Goal: Task Accomplishment & Management: Use online tool/utility

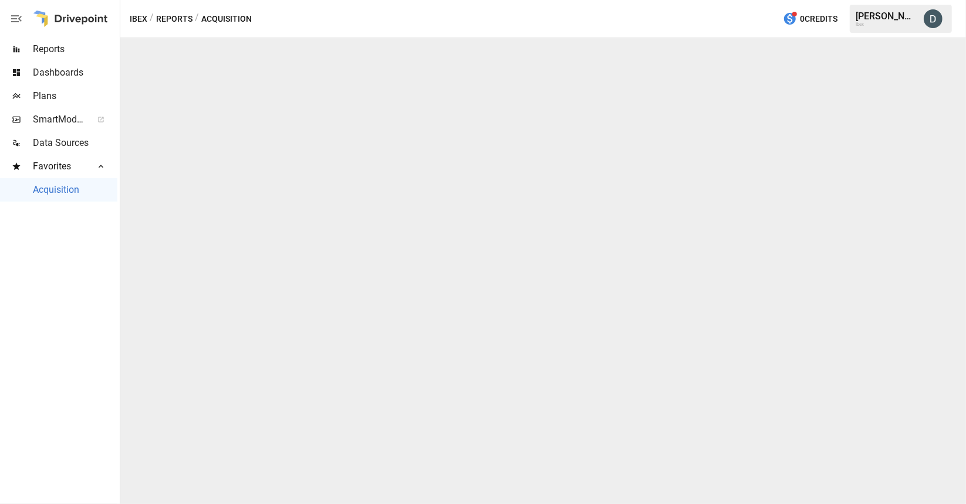
click at [56, 127] on div "SmartModel ™" at bounding box center [58, 119] width 117 height 23
click at [50, 99] on span "Plans" at bounding box center [75, 96] width 84 height 14
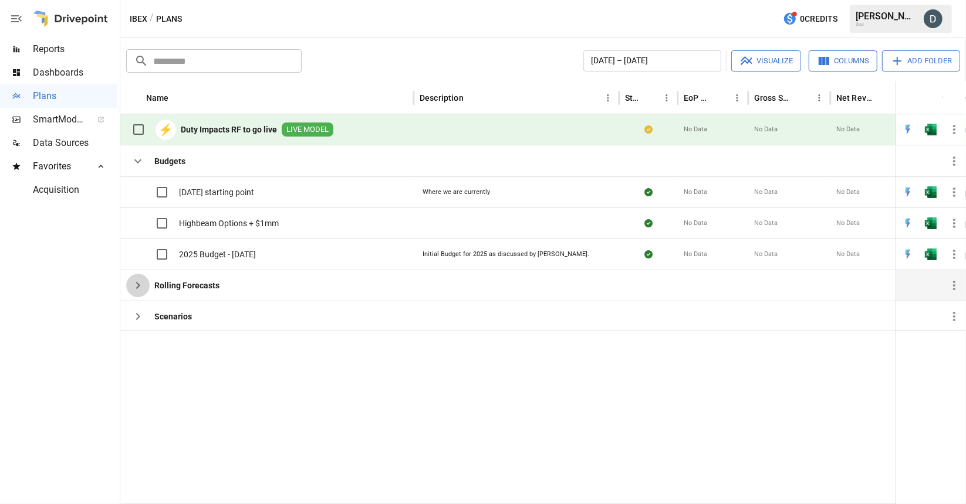
click at [132, 282] on icon "button" at bounding box center [138, 286] width 14 height 14
click at [138, 287] on icon "button" at bounding box center [138, 286] width 14 height 14
click at [172, 280] on b "Rolling Forecasts" at bounding box center [186, 286] width 65 height 12
click at [144, 312] on icon "button" at bounding box center [138, 317] width 14 height 14
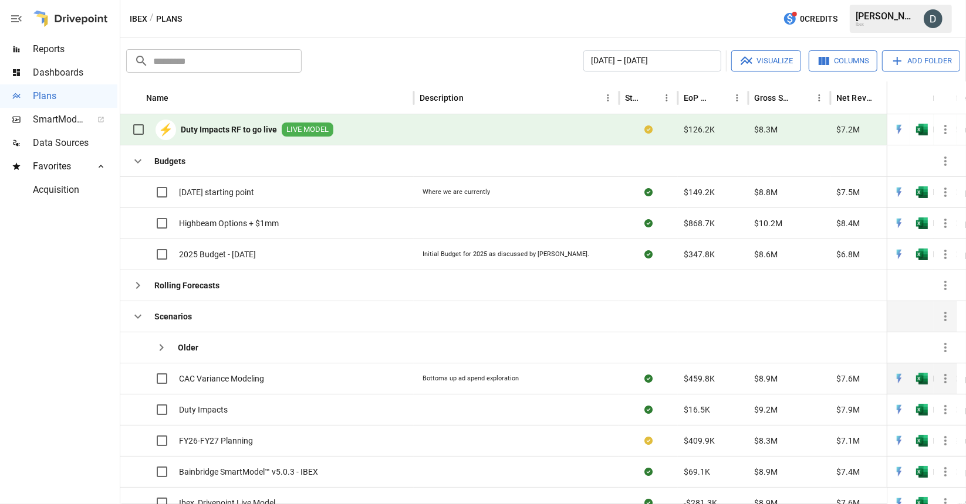
scroll to position [8, 0]
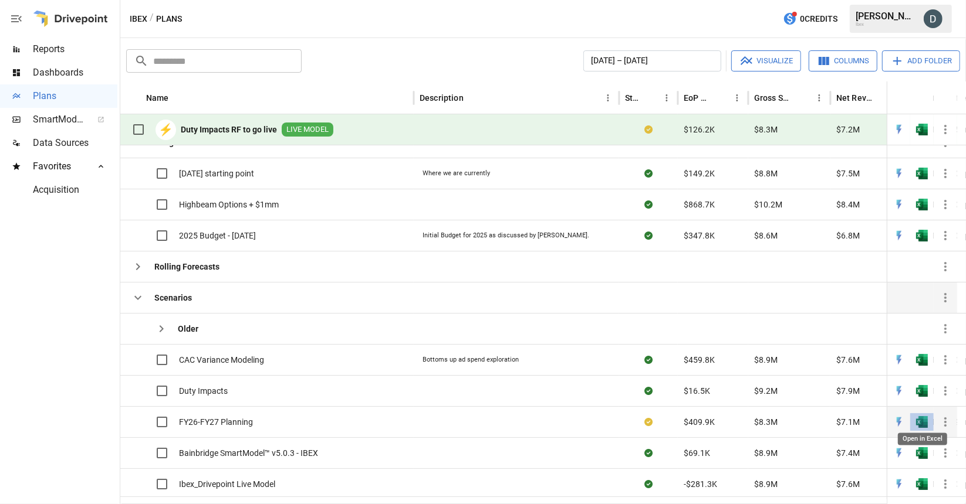
click at [921, 418] on img "Open in Excel" at bounding box center [922, 422] width 12 height 12
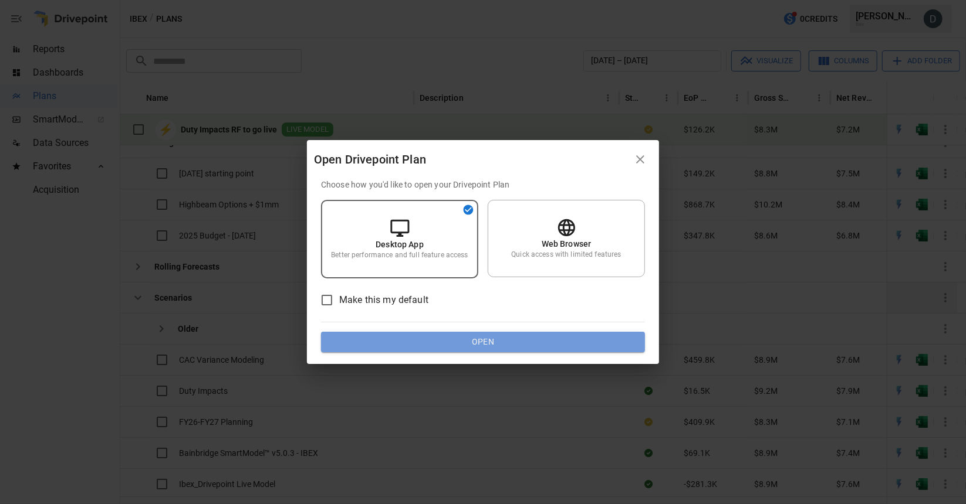
click at [445, 340] on button "Open" at bounding box center [483, 342] width 324 height 21
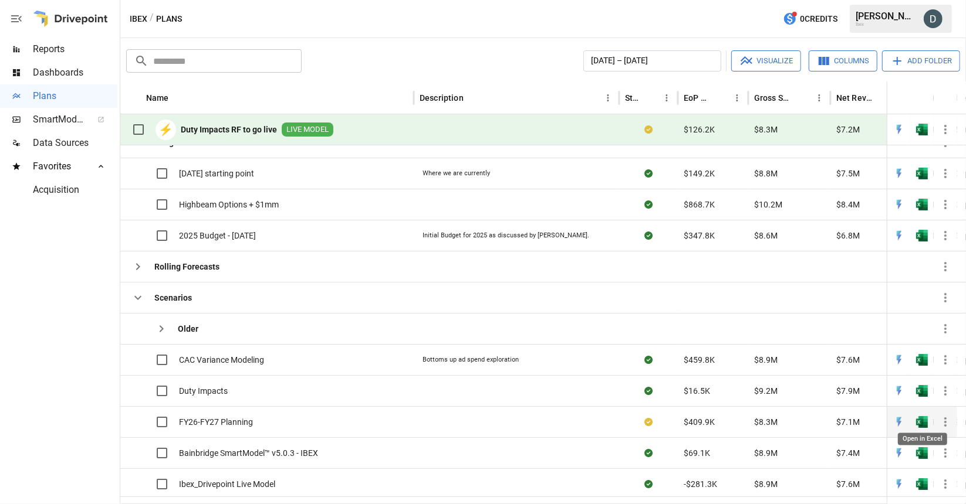
click at [924, 418] on img "Open in Excel" at bounding box center [922, 422] width 12 height 12
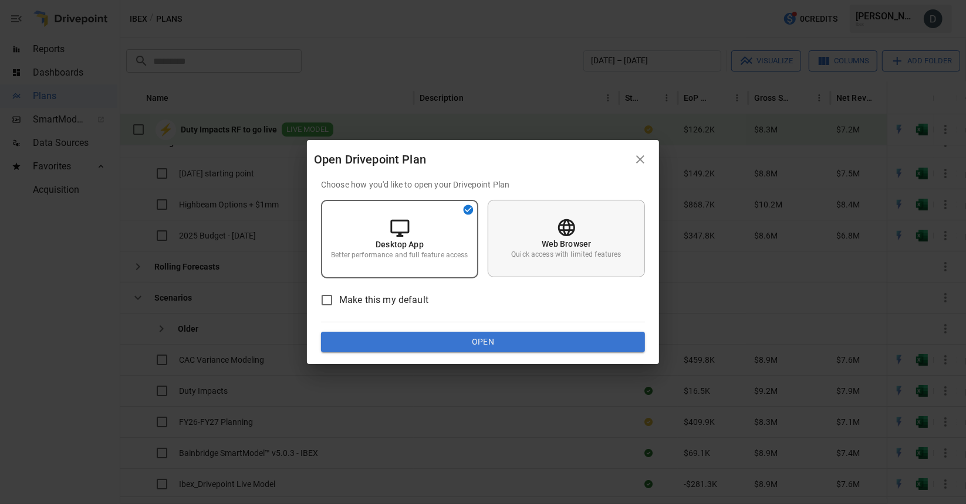
click at [553, 231] on div "Web Browser Quick access with limited features" at bounding box center [565, 238] width 157 height 77
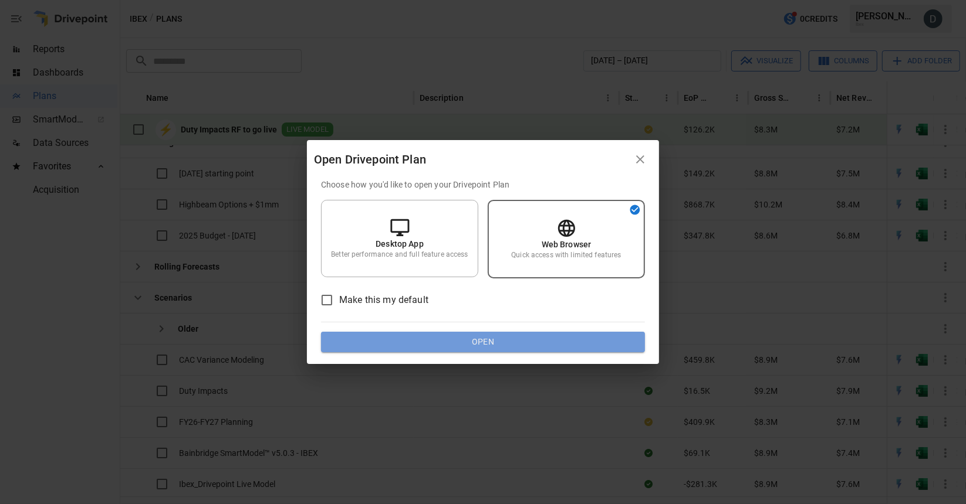
click at [468, 341] on button "Open" at bounding box center [483, 342] width 324 height 21
